Goal: Transaction & Acquisition: Purchase product/service

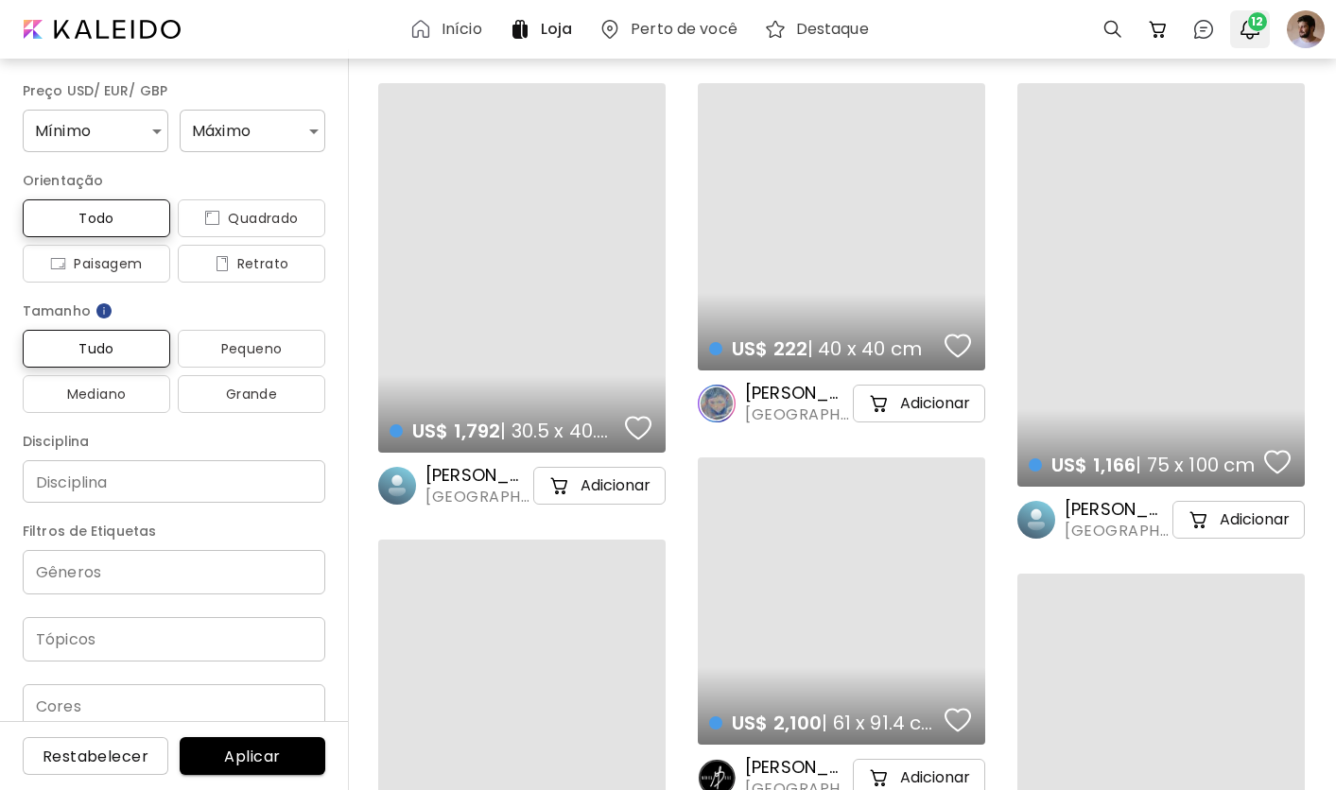
click at [1260, 21] on span "12" at bounding box center [1257, 21] width 19 height 19
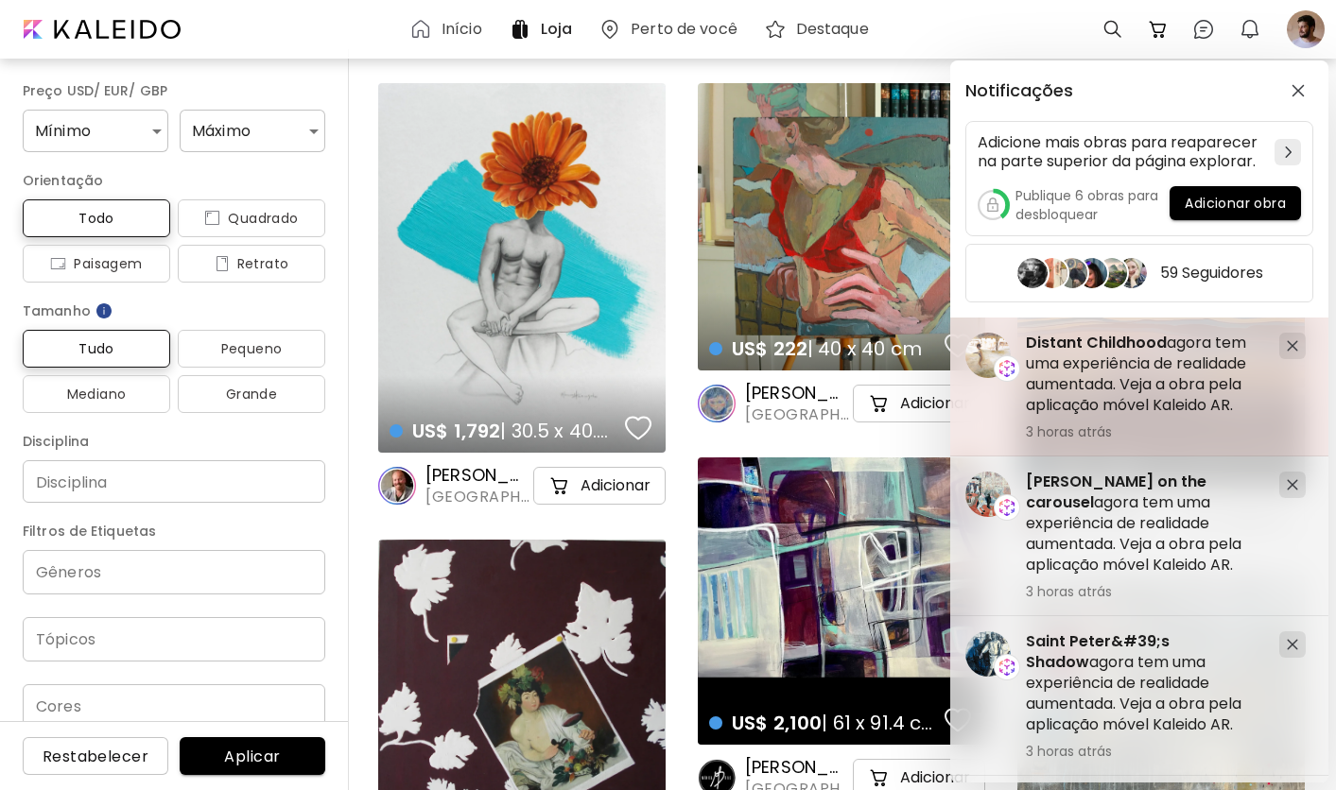
click at [1291, 335] on div at bounding box center [1292, 346] width 26 height 26
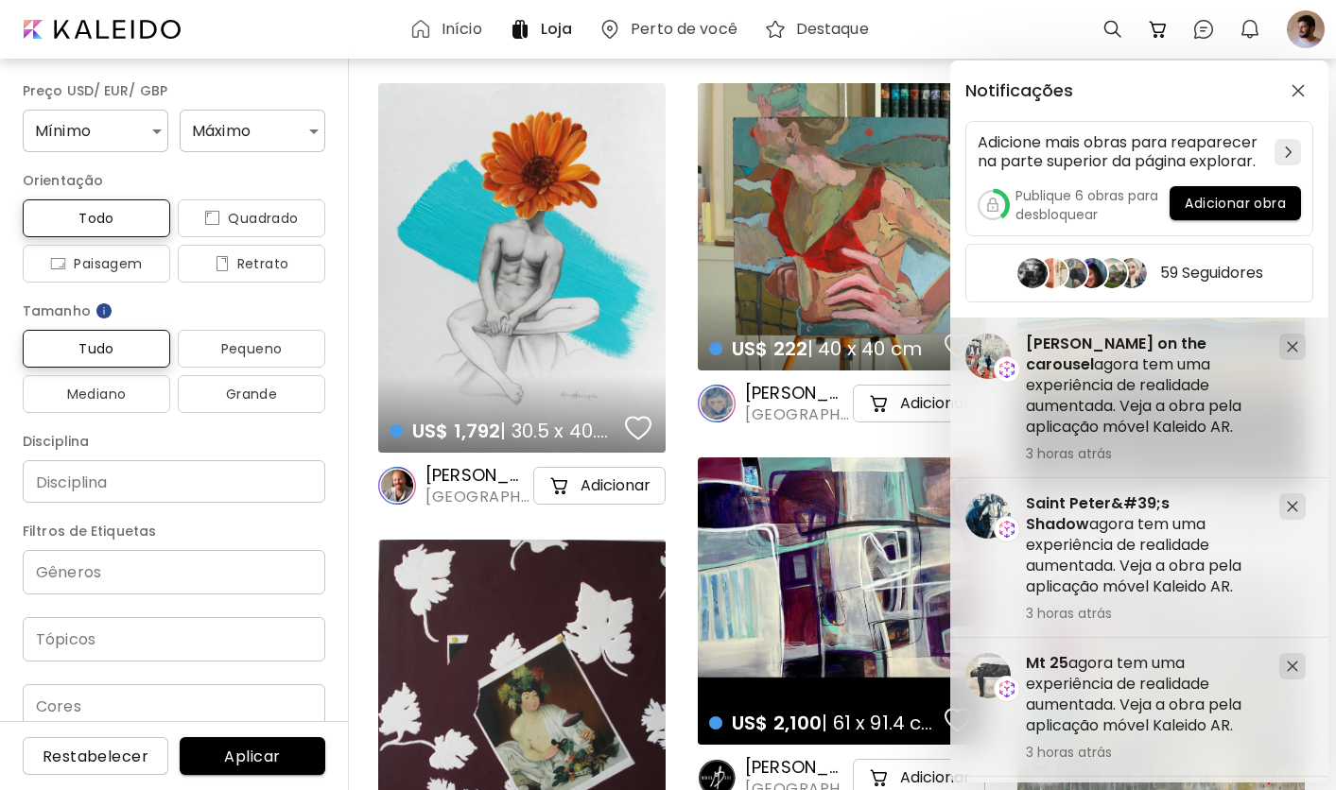
click at [1291, 335] on div at bounding box center [1292, 347] width 26 height 26
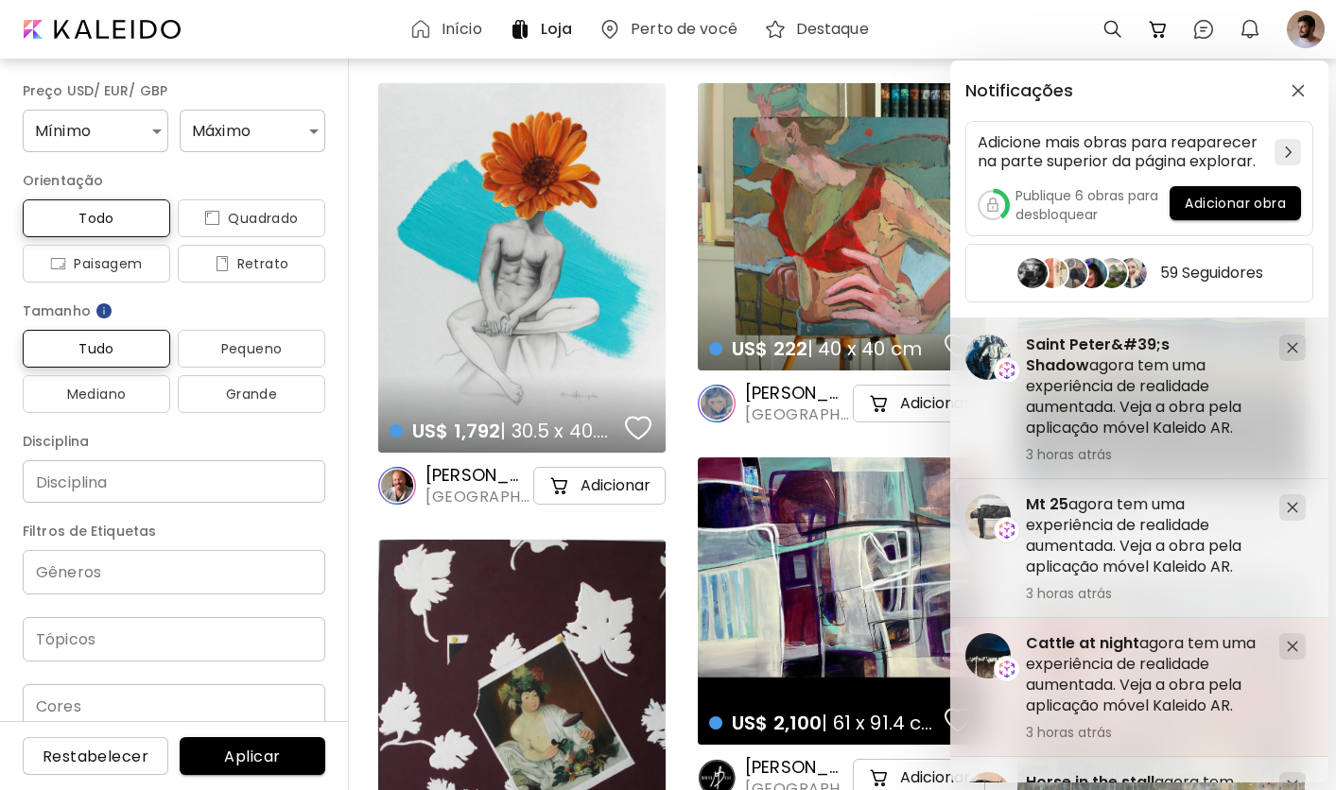
click at [1161, 674] on h5 "Cattle at night agora tem uma experiência de realidade aumentada. Veja a obra p…" at bounding box center [1144, 674] width 238 height 83
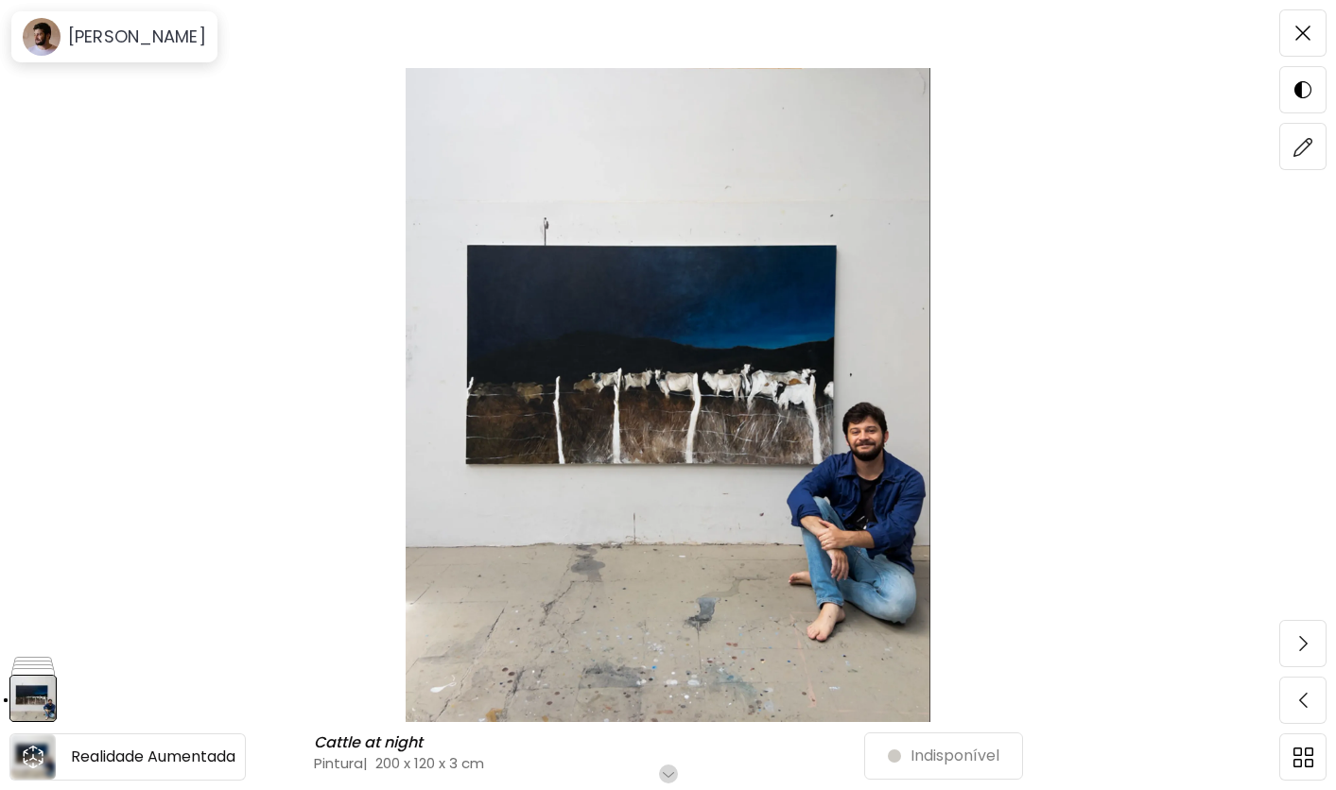
click at [31, 759] on icon "animation" at bounding box center [33, 757] width 8 height 7
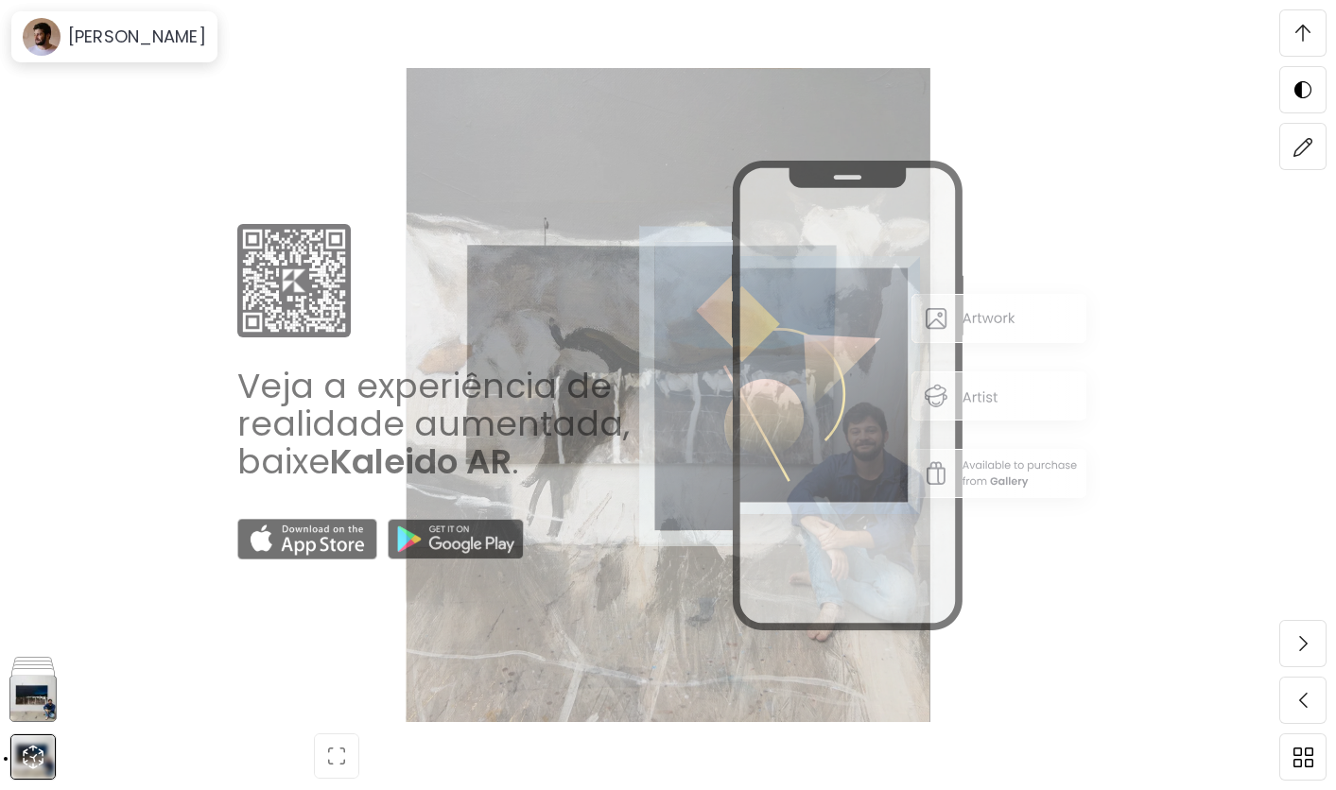
scroll to position [92, 0]
